Goal: Transaction & Acquisition: Subscribe to service/newsletter

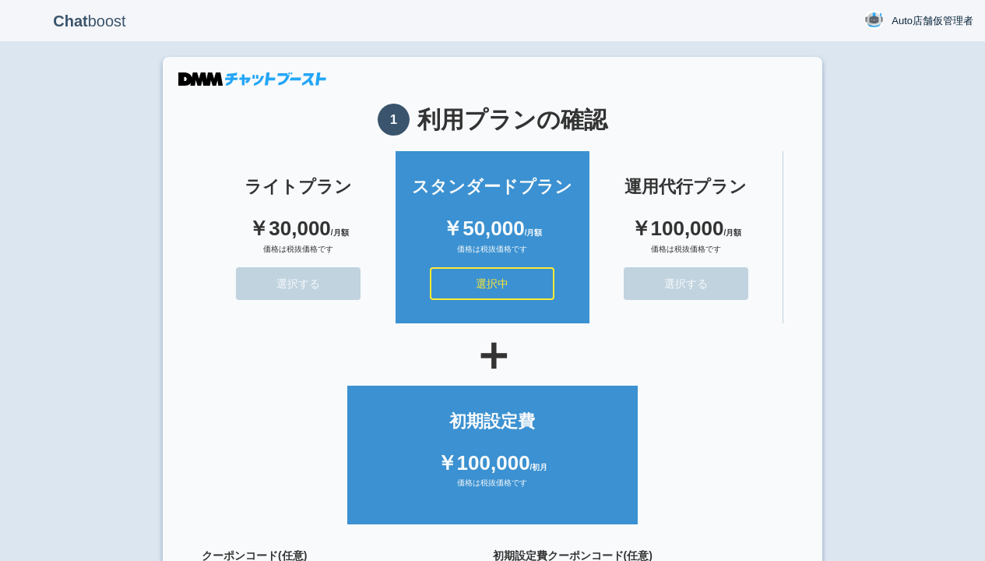
scroll to position [139, 0]
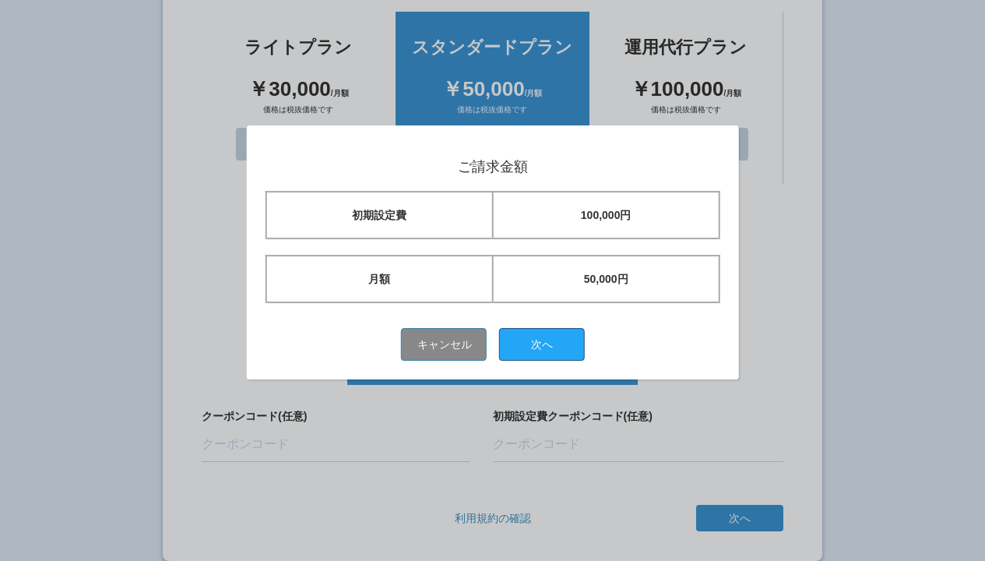
click at [547, 343] on button "次へ" at bounding box center [542, 344] width 86 height 33
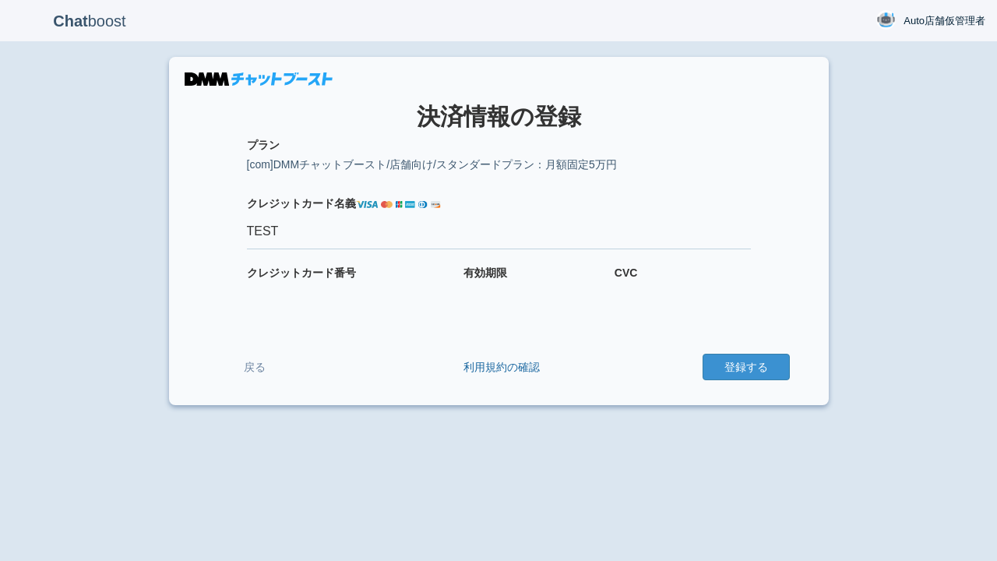
type input "TEST"
click at [745, 367] on button "登録する" at bounding box center [745, 366] width 87 height 26
